Goal: Information Seeking & Learning: Learn about a topic

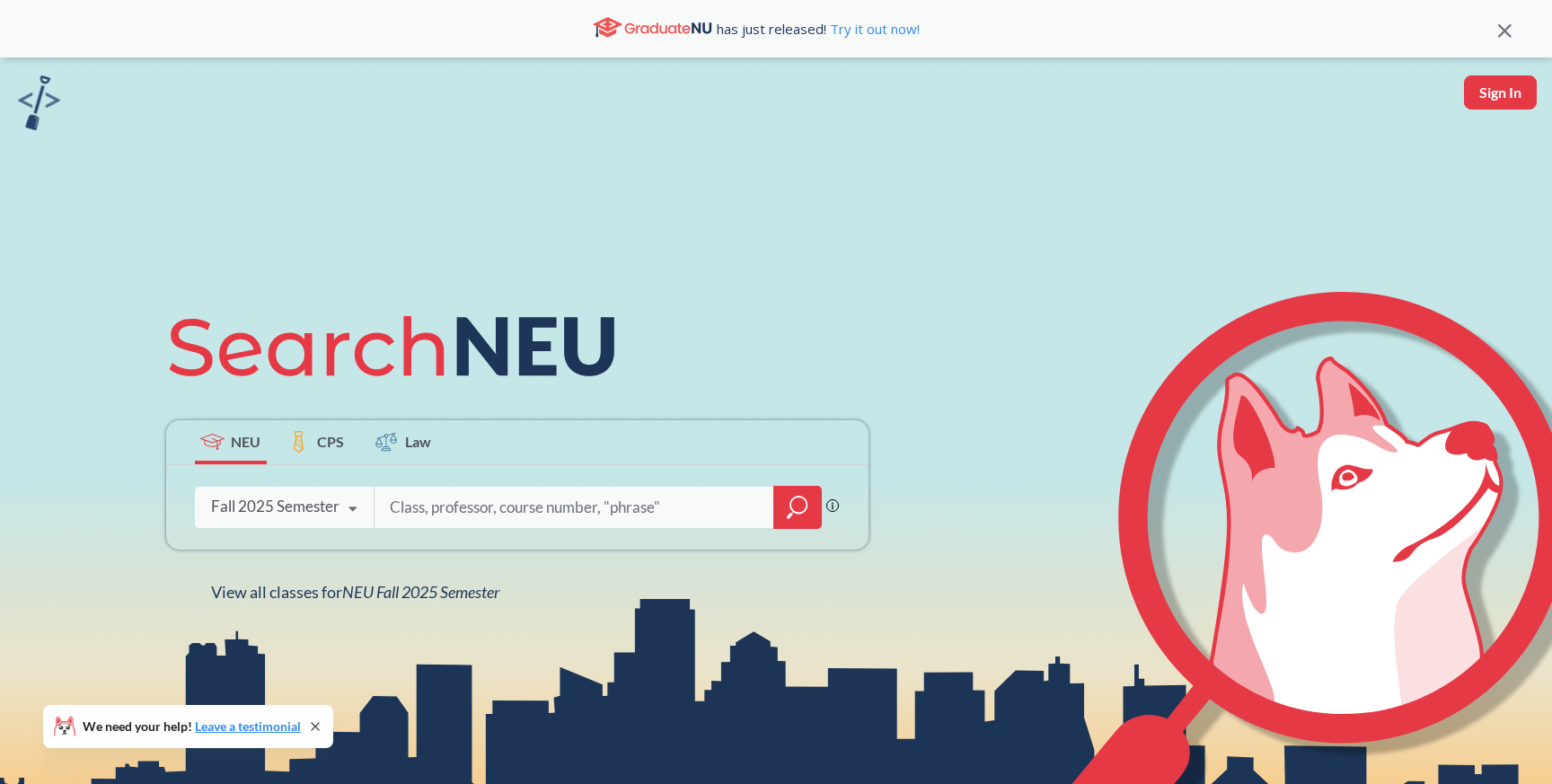
click at [471, 511] on input "search" at bounding box center [574, 508] width 373 height 38
type input "O"
type input "organic chemistry ii"
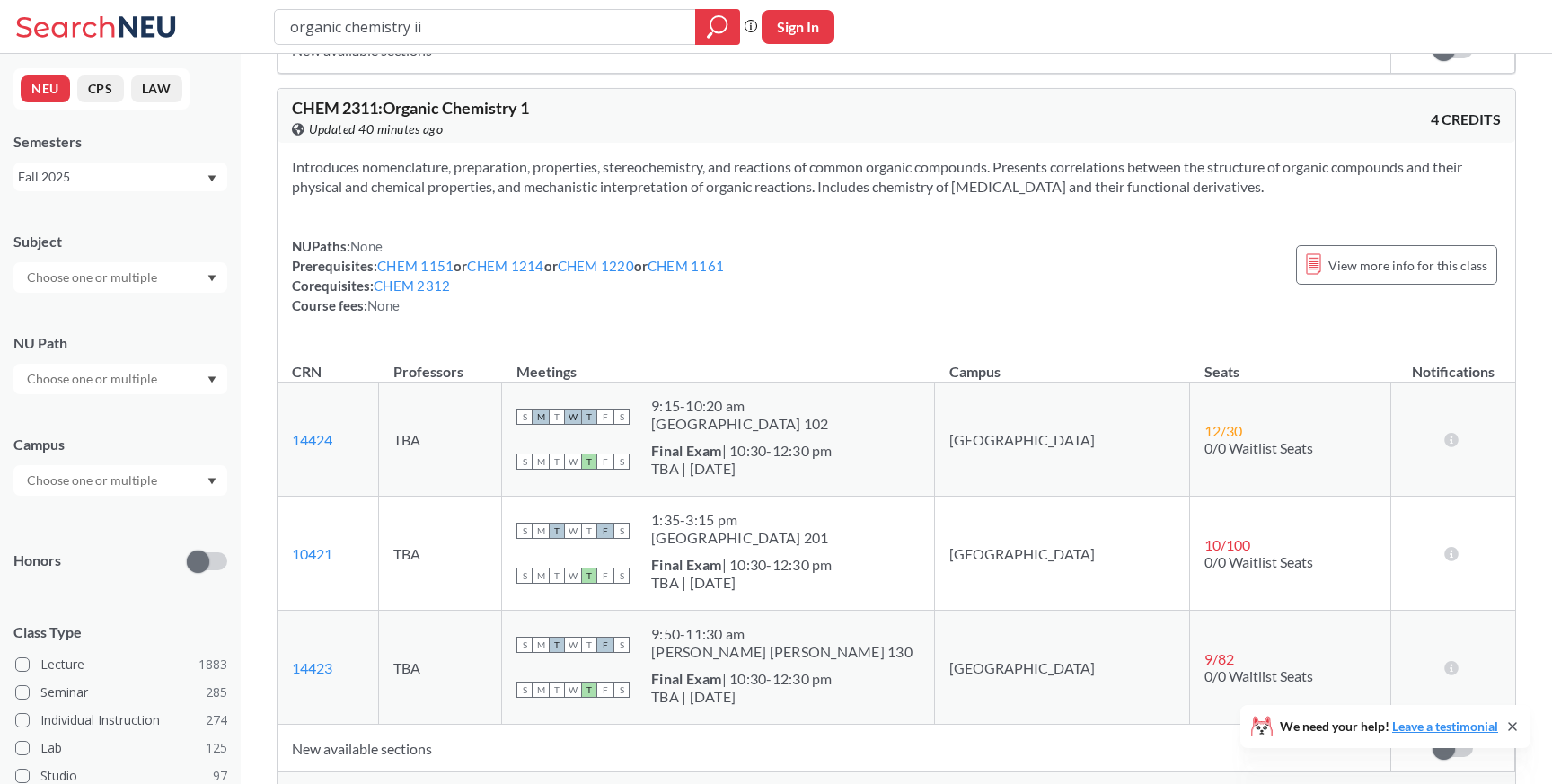
scroll to position [932, 0]
drag, startPoint x: 708, startPoint y: 517, endPoint x: 875, endPoint y: 596, distance: 184.7
click at [877, 595] on td "S M T W T F S 1:35 - 3:15 pm Mugar Life Science Building 201 S M T W T F S Fina…" at bounding box center [718, 553] width 433 height 114
click at [875, 596] on td "S M T W T F S 1:35 - 3:15 pm Mugar Life Science Building 201 S M T W T F S Fina…" at bounding box center [718, 553] width 433 height 114
drag, startPoint x: 897, startPoint y: 595, endPoint x: 706, endPoint y: 517, distance: 206.3
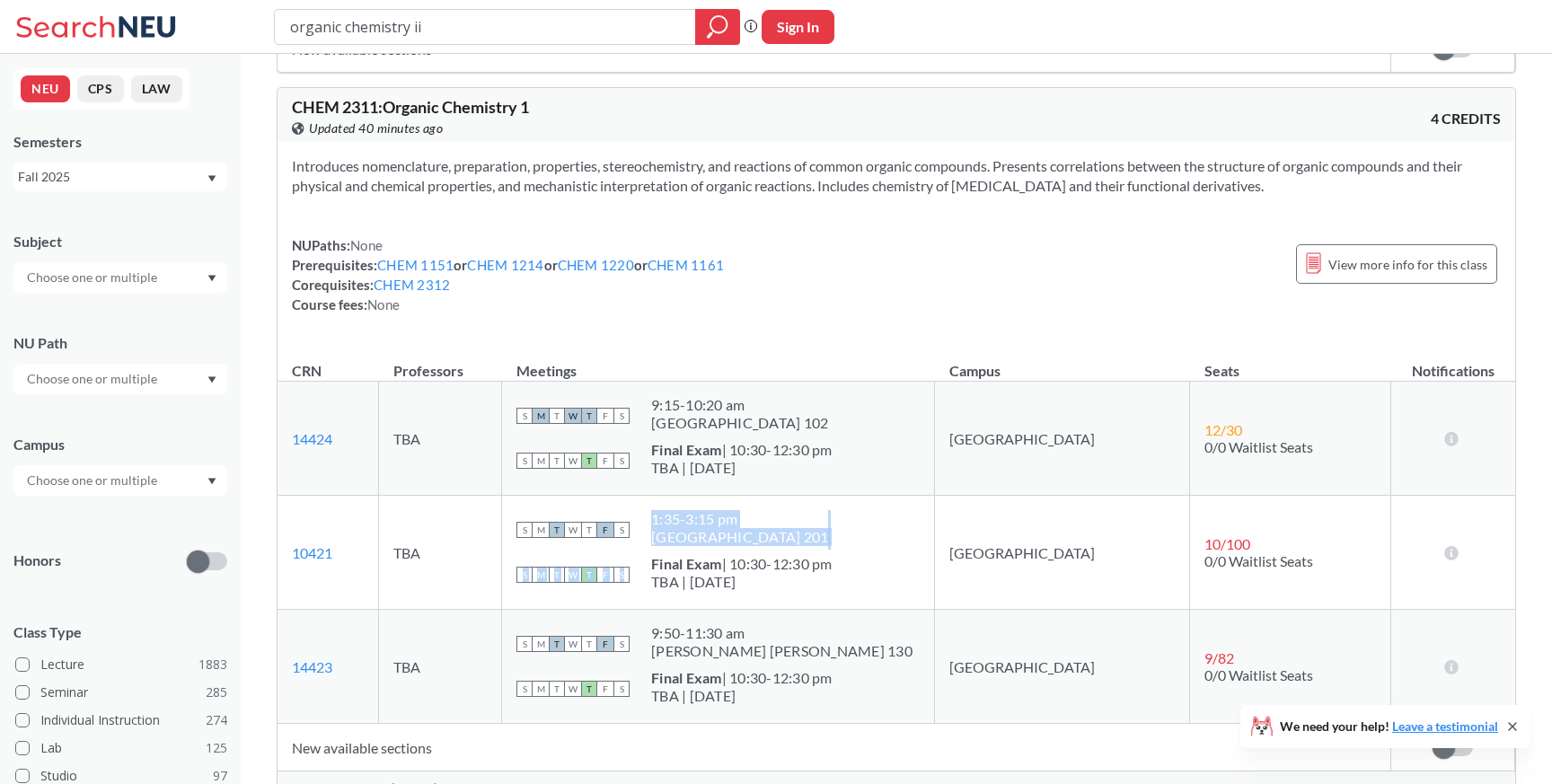
click at [708, 518] on td "S M T W T F S 1:35 - 3:15 pm Mugar Life Science Building 201 S M T W T F S Fina…" at bounding box center [718, 553] width 433 height 114
click at [706, 517] on div "S M T W T F S 1:35 - 3:15 pm Mugar Life Science Building 201" at bounding box center [717, 529] width 403 height 39
drag, startPoint x: 712, startPoint y: 517, endPoint x: 816, endPoint y: 586, distance: 124.8
click at [816, 586] on td "S M T W T F S 1:35 - 3:15 pm Mugar Life Science Building 201 S M T W T F S Fina…" at bounding box center [718, 553] width 433 height 114
click at [738, 596] on td "S M T W T F S 1:35 - 3:15 pm Mugar Life Science Building 201 S M T W T F S Fina…" at bounding box center [718, 553] width 433 height 114
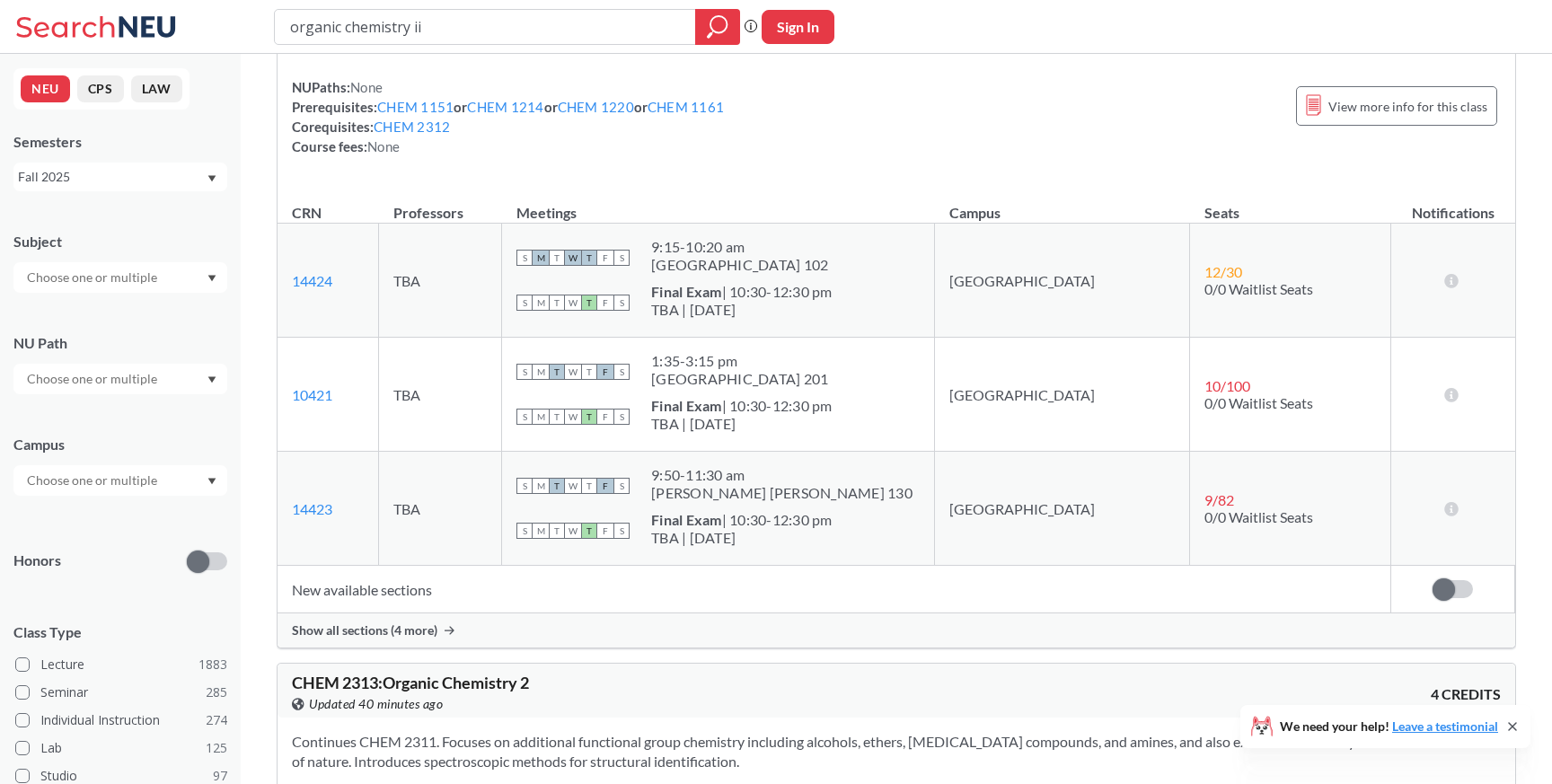
scroll to position [1116, 0]
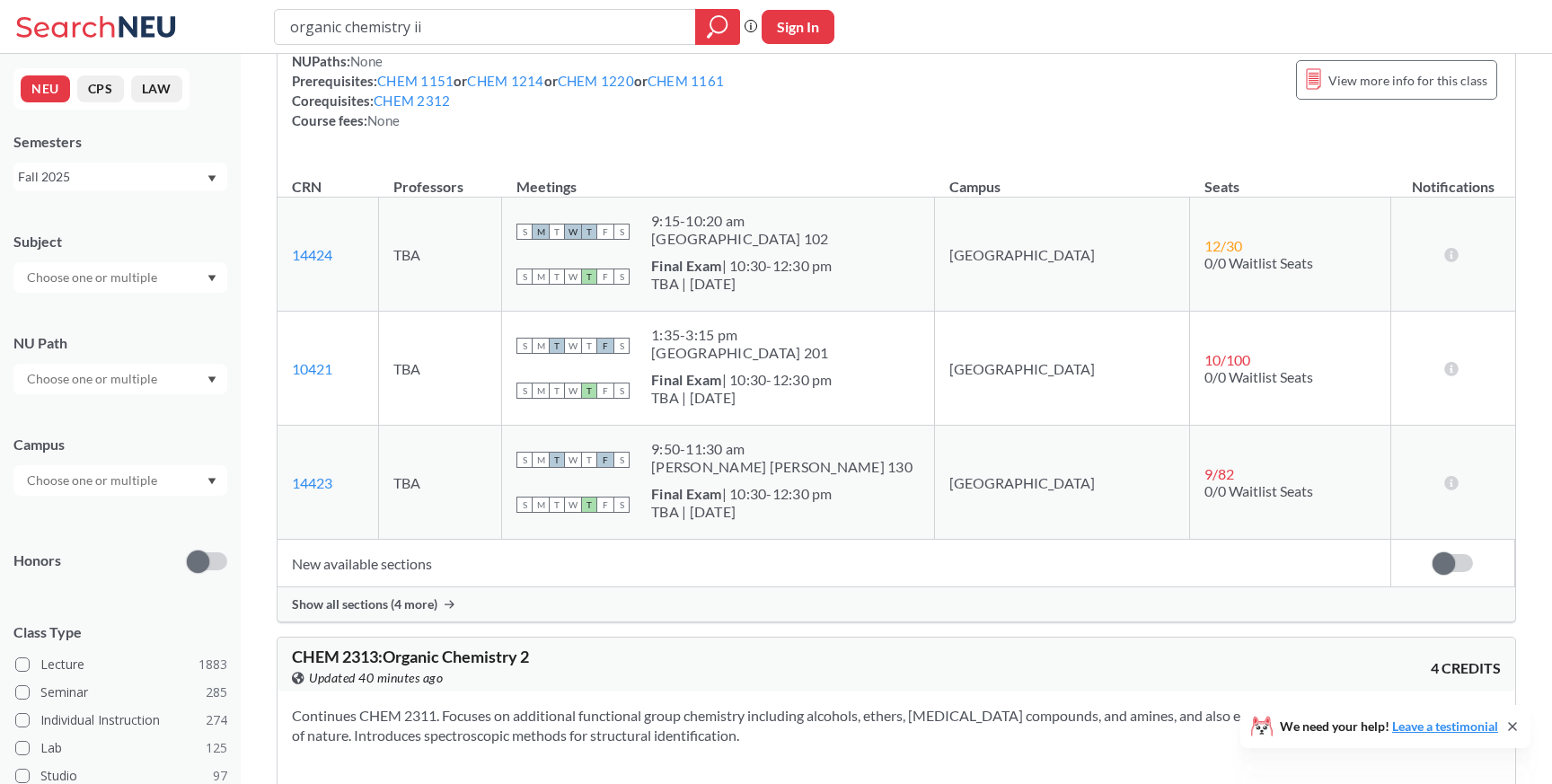
click at [456, 610] on div "Show all sections (4 more)" at bounding box center [896, 604] width 1238 height 34
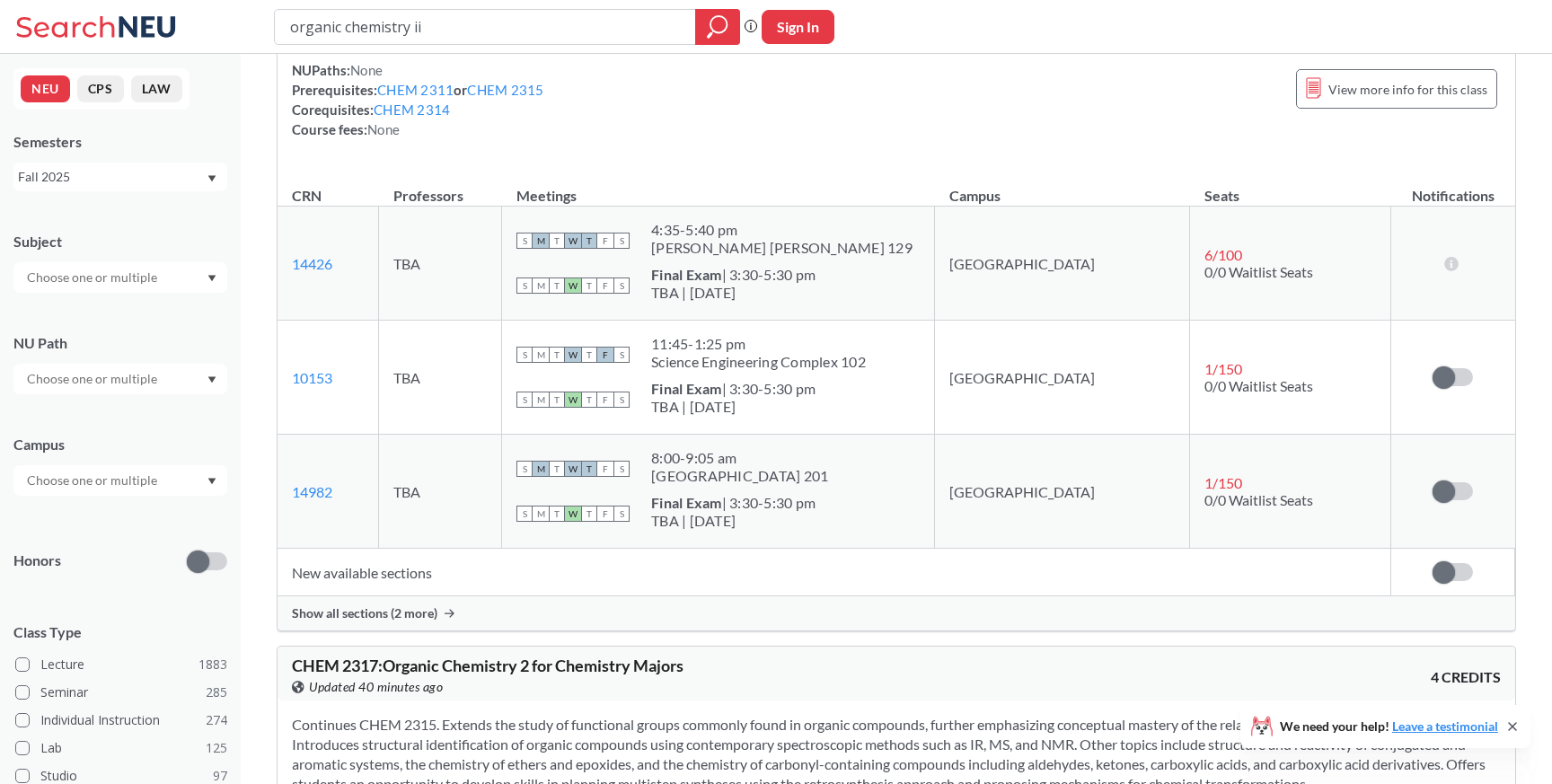
scroll to position [2301, 0]
